Goal: Navigation & Orientation: Understand site structure

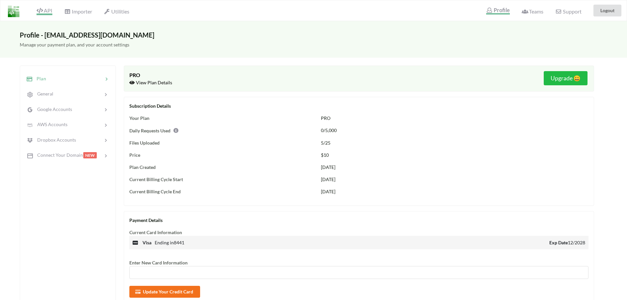
click at [47, 10] on span "API" at bounding box center [45, 11] width 16 height 8
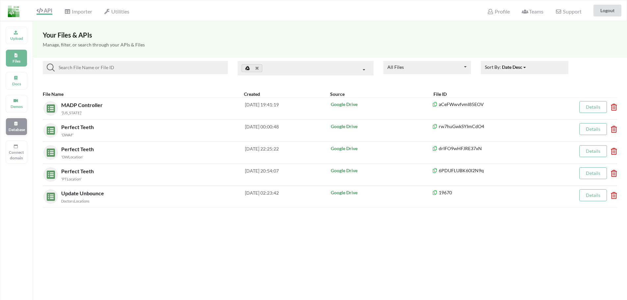
click at [17, 131] on p "Database" at bounding box center [17, 130] width 16 height 6
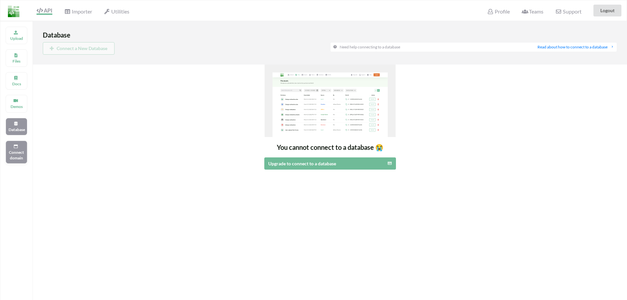
click at [17, 146] on icon at bounding box center [15, 146] width 5 height 4
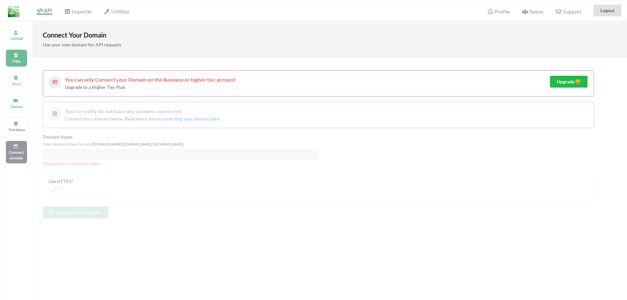
click at [19, 55] on div "Files" at bounding box center [17, 57] width 22 height 17
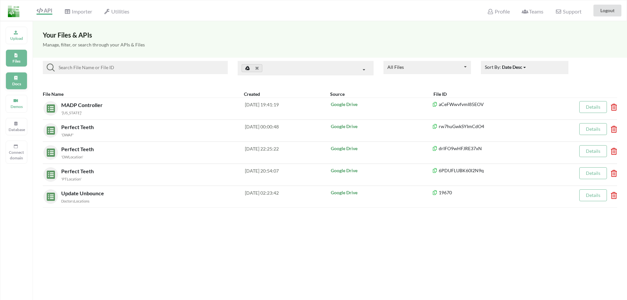
click at [11, 86] on p "Docs" at bounding box center [17, 84] width 16 height 6
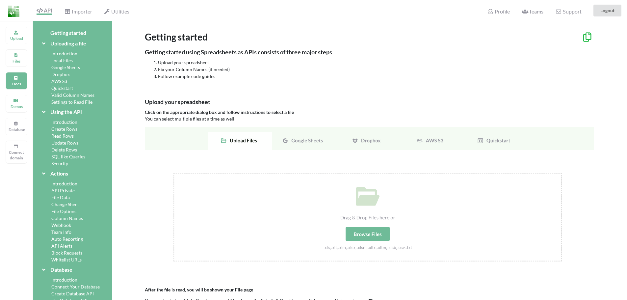
click at [286, 143] on img at bounding box center [369, 202] width 449 height 150
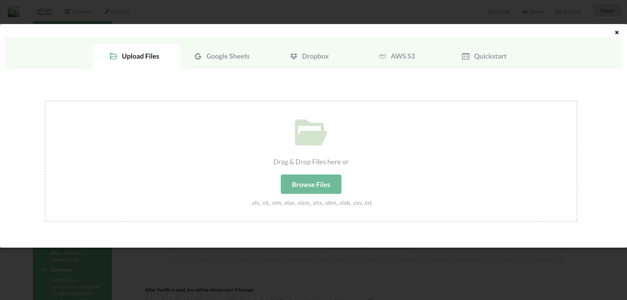
scroll to position [67, 0]
click at [618, 30] on icon at bounding box center [617, 31] width 6 height 5
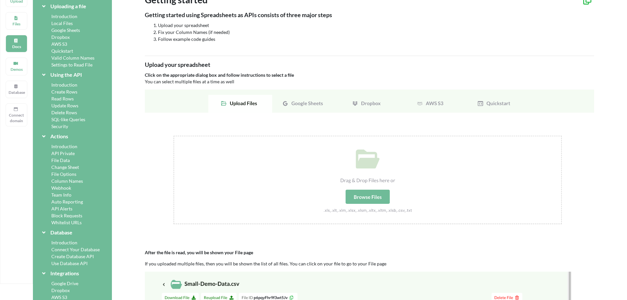
scroll to position [0, 0]
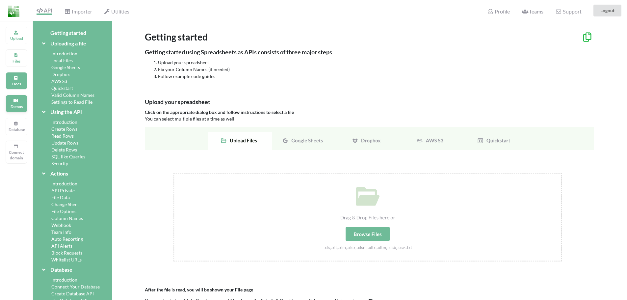
click at [22, 108] on p "Demos" at bounding box center [17, 107] width 16 height 6
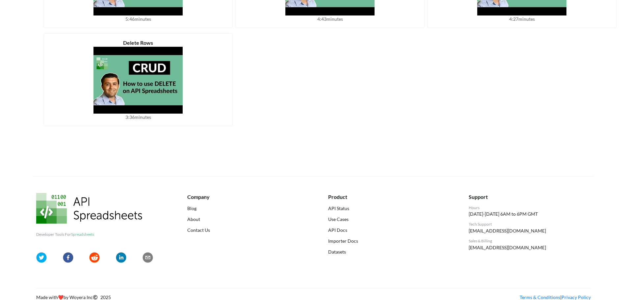
scroll to position [502, 0]
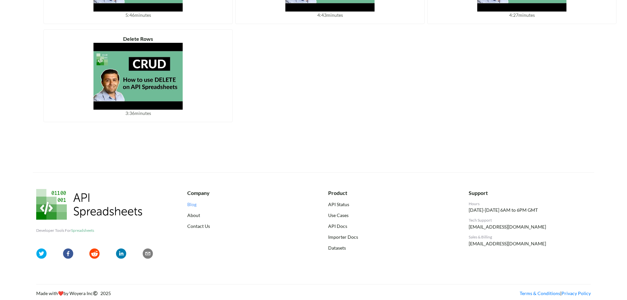
click at [280, 206] on link "Blog" at bounding box center [248, 204] width 122 height 7
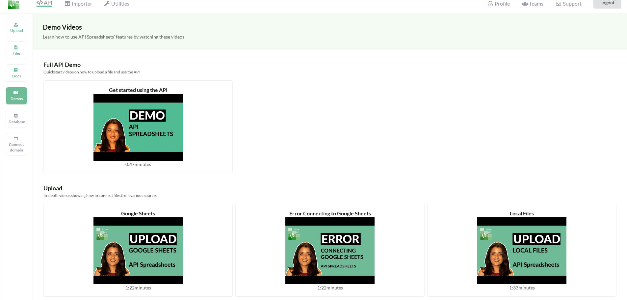
scroll to position [0, 0]
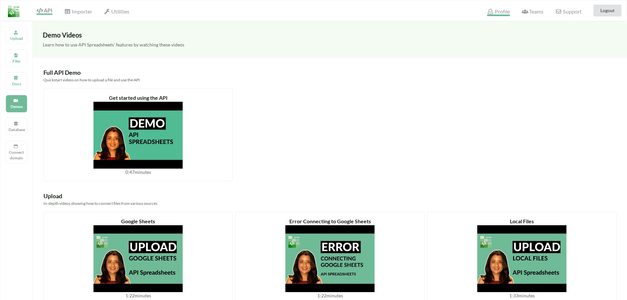
click at [509, 12] on span "Profile" at bounding box center [498, 12] width 22 height 8
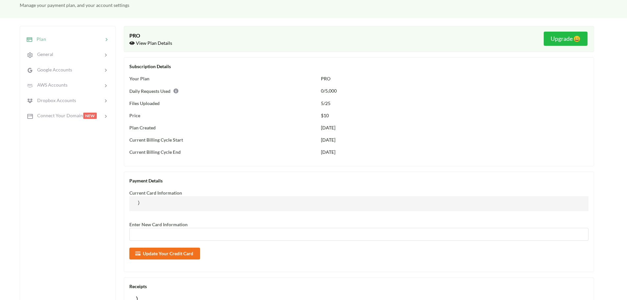
scroll to position [40, 0]
